Goal: Task Accomplishment & Management: Complete application form

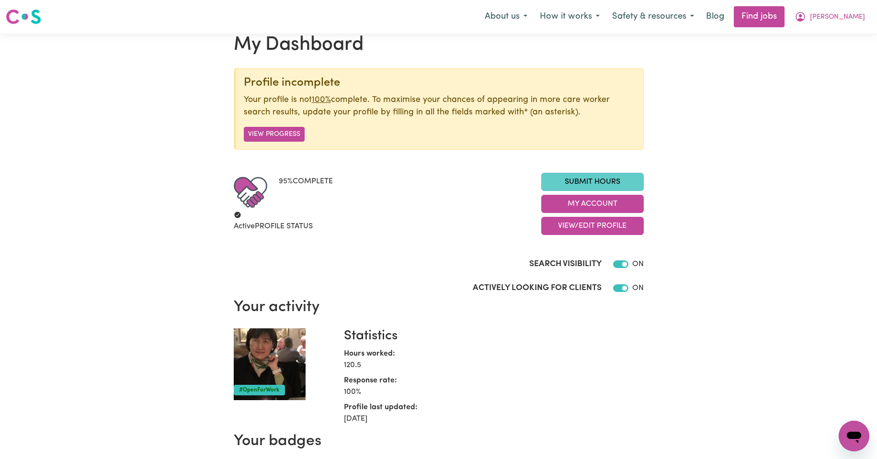
click at [593, 191] on link "Submit Hours" at bounding box center [592, 182] width 103 height 18
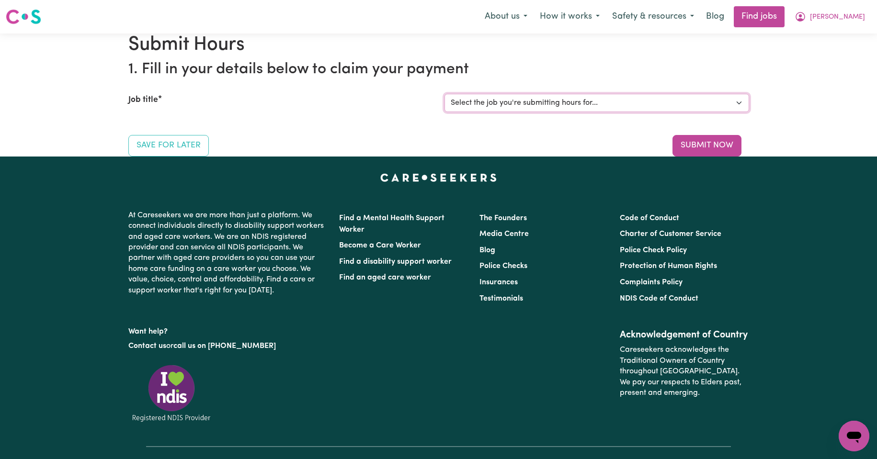
click at [739, 112] on select "Select the job you're submitting hours for... [Kishore Hands Of Care] Support W…" at bounding box center [596, 103] width 305 height 18
select select "14320"
click at [444, 112] on select "Select the job you're submitting hours for... [Kishore Hands Of Care] Support W…" at bounding box center [596, 103] width 305 height 18
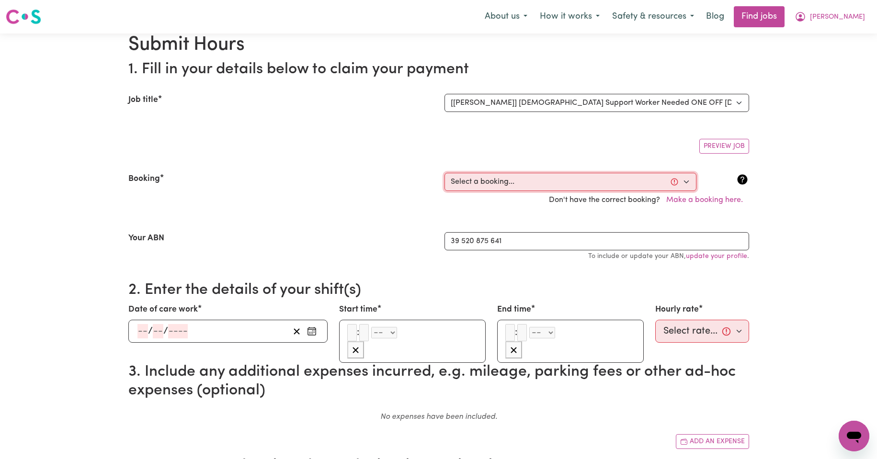
click at [686, 191] on select "Select a booking... [DATE] 08:00am to 09:30am (ONE-OFF) [DATE] 08:00am to 09:30…" at bounding box center [570, 182] width 252 height 18
select select "354685"
click at [444, 191] on select "Select a booking... [DATE] 08:00am to 09:30am (ONE-OFF) [DATE] 08:00am to 09:30…" at bounding box center [570, 182] width 252 height 18
type input "[DATE]"
type input "5"
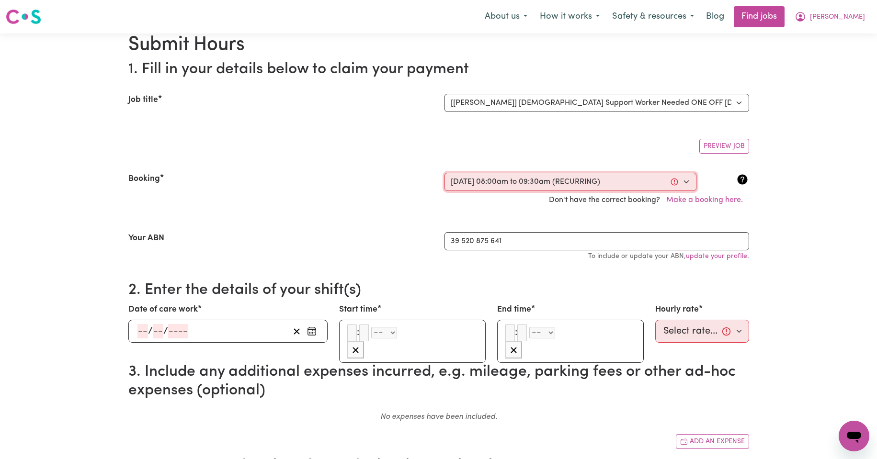
type input "9"
type input "2025"
type input "08:00"
type input "8"
type input "0"
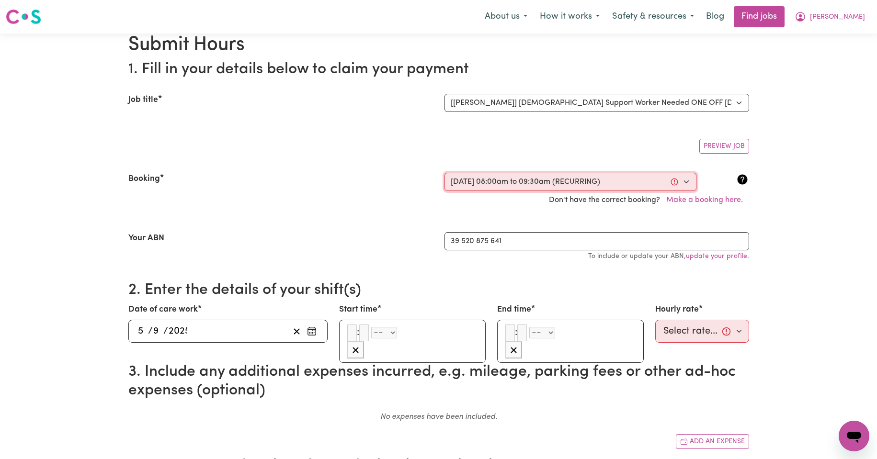
select select "am"
type input "09:30"
type input "9"
type input "30"
select select "am"
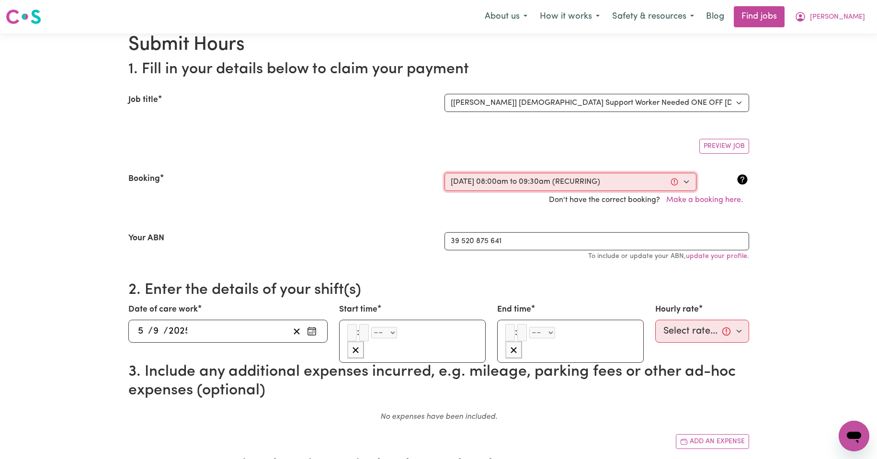
select select "50-Weekday"
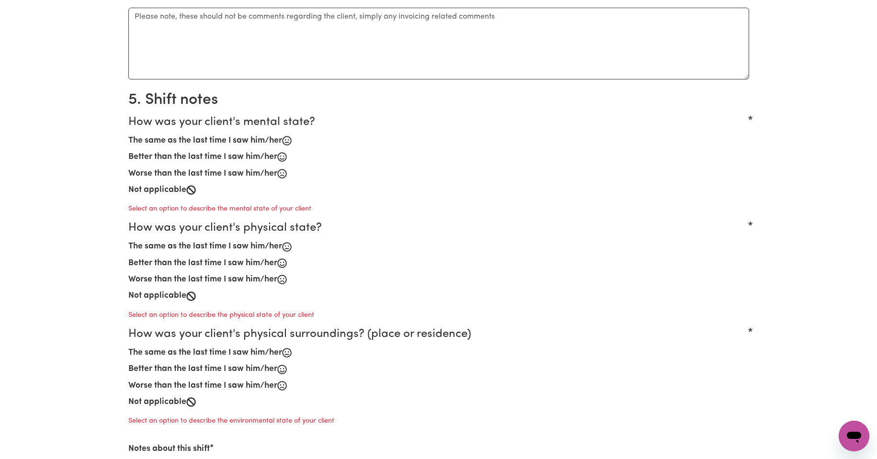
scroll to position [495, 0]
click at [229, 147] on label "The same as the last time I saw him/her" at bounding box center [205, 140] width 154 height 12
click at [128, 134] on input "The same as the last time I saw him/her" at bounding box center [128, 134] width 0 height 0
radio input "true"
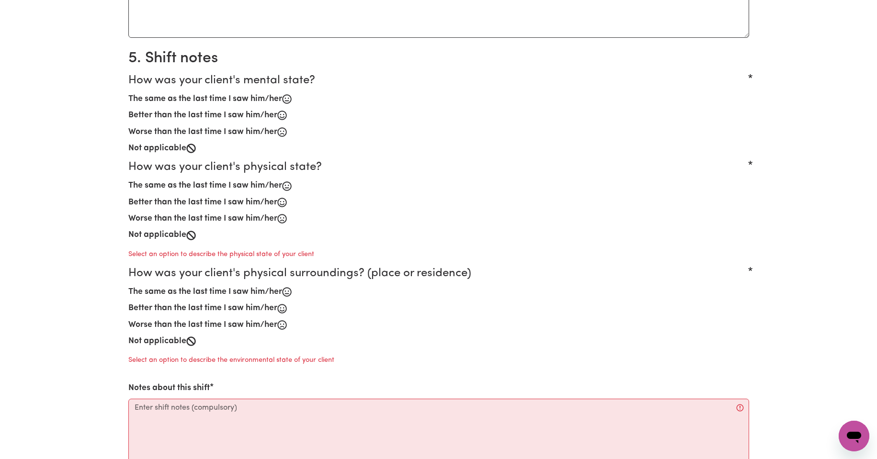
scroll to position [543, 0]
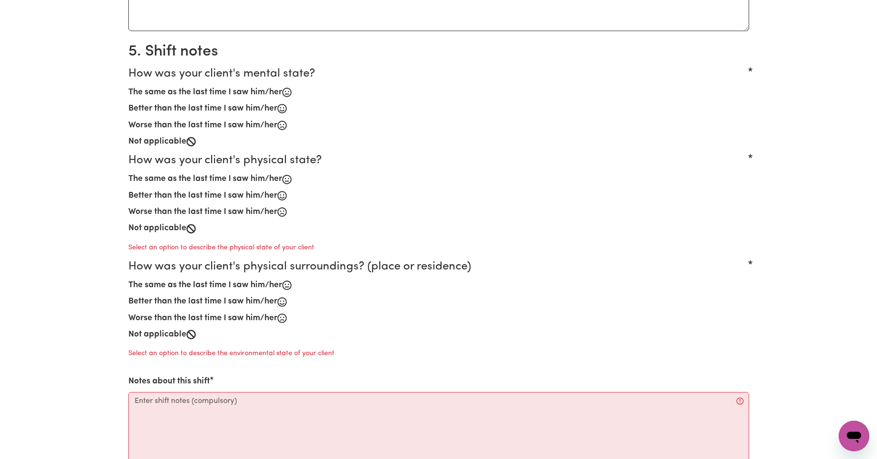
click at [181, 202] on label "Better than the last time I saw him/her" at bounding box center [202, 196] width 149 height 12
click at [128, 190] on input "Better than the last time I saw him/her" at bounding box center [128, 189] width 0 height 0
radio input "true"
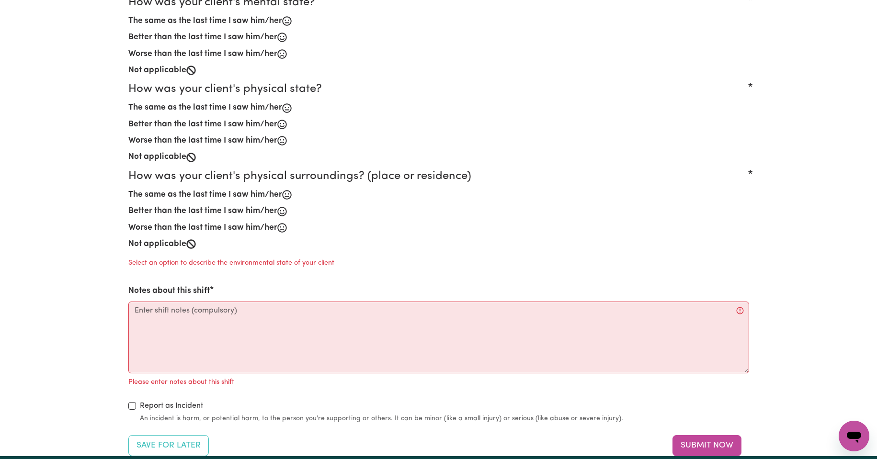
scroll to position [623, 0]
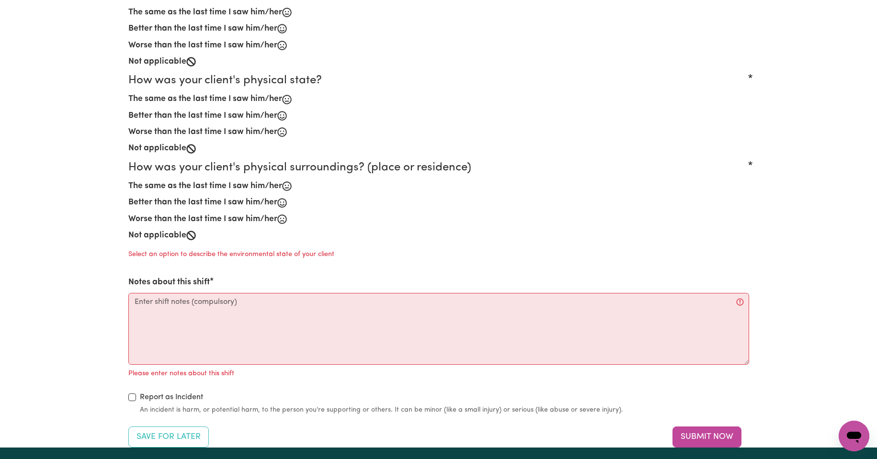
drag, startPoint x: 219, startPoint y: 414, endPoint x: 291, endPoint y: 401, distance: 72.9
click at [222, 193] on label "The same as the last time I saw him/her" at bounding box center [205, 186] width 154 height 12
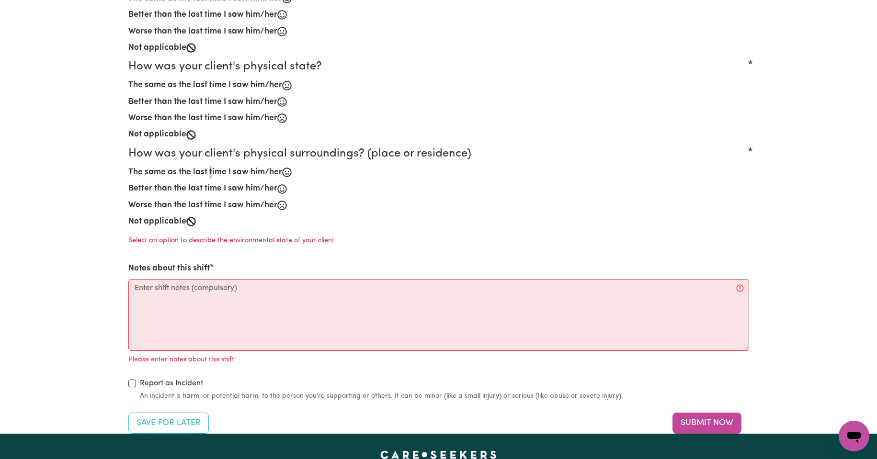
scroll to position [655, 0]
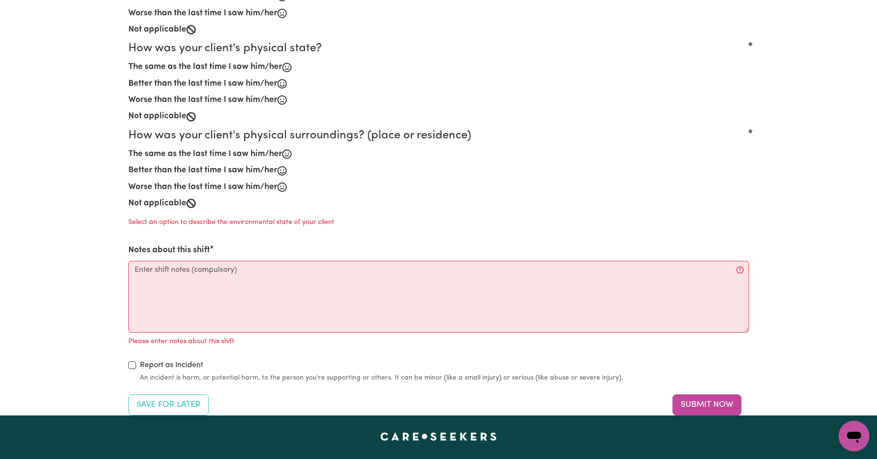
click at [230, 177] on label "Better than the last time I saw him/her" at bounding box center [202, 170] width 149 height 12
click at [128, 164] on input "Better than the last time I saw him/her" at bounding box center [128, 164] width 0 height 0
radio input "true"
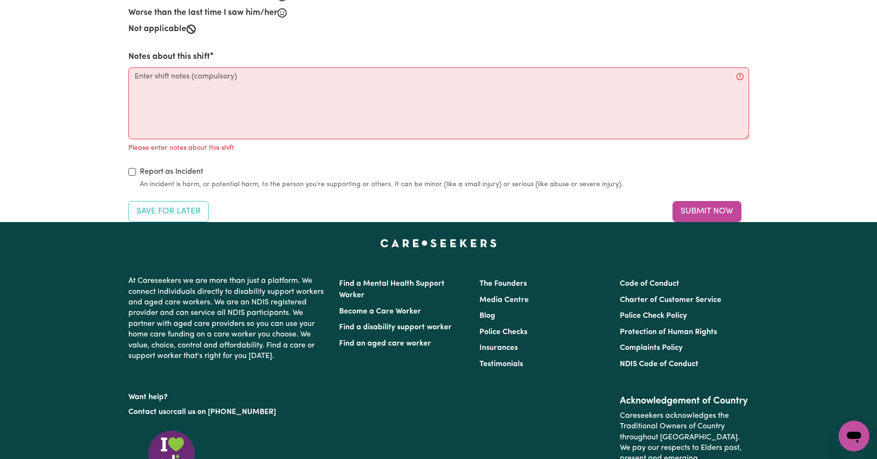
scroll to position [830, 0]
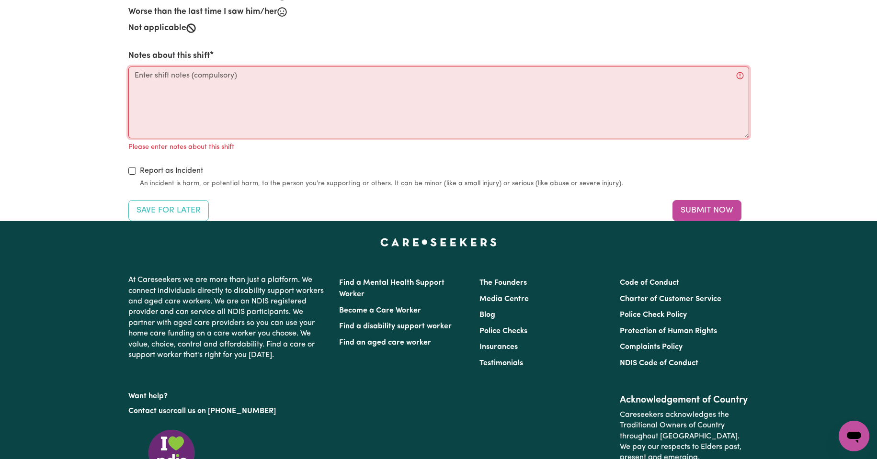
click at [169, 138] on textarea "Notes about this shift" at bounding box center [438, 103] width 621 height 72
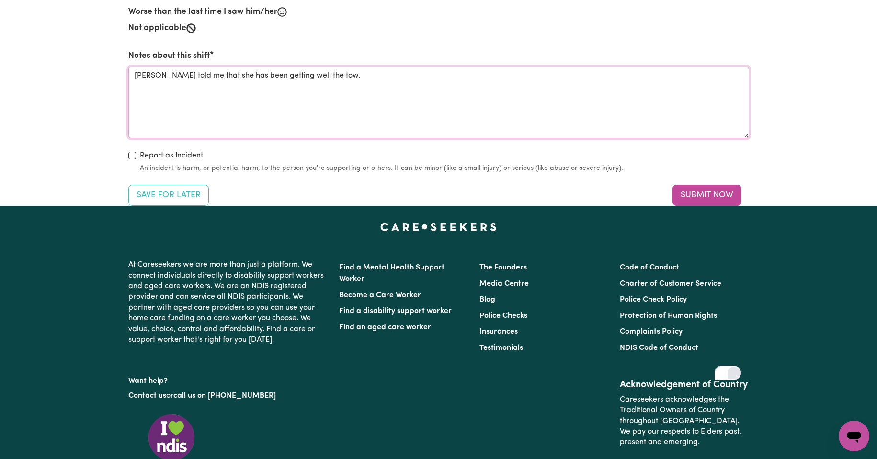
type textarea "[PERSON_NAME] told me that she has been getting well the tow."
click at [734, 375] on icon "Open Grammarly. 0 Suggestions." at bounding box center [734, 373] width 11 height 11
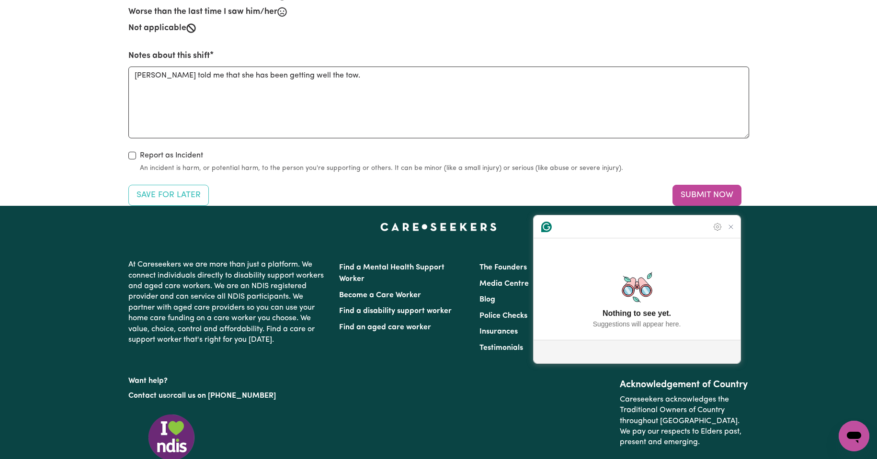
click at [729, 231] on icon "Close Grammarly Assistant" at bounding box center [731, 227] width 8 height 8
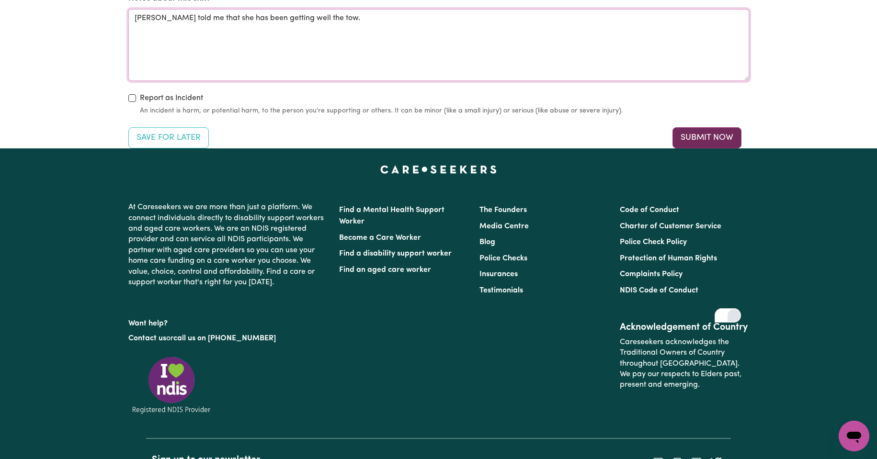
scroll to position [894, 0]
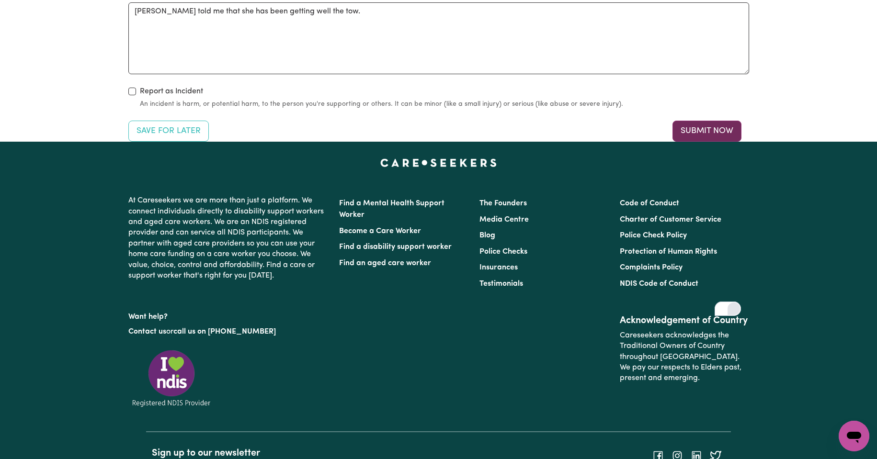
click at [716, 142] on button "Submit Now" at bounding box center [706, 131] width 69 height 21
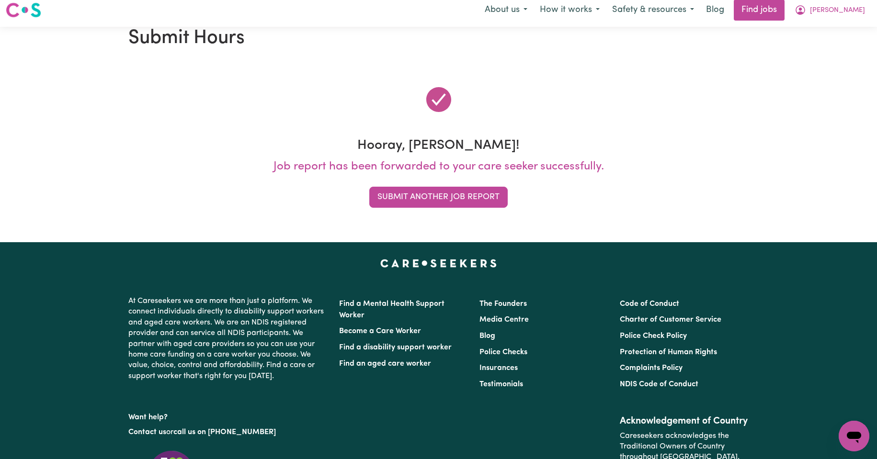
scroll to position [0, 0]
